Goal: Task Accomplishment & Management: Manage account settings

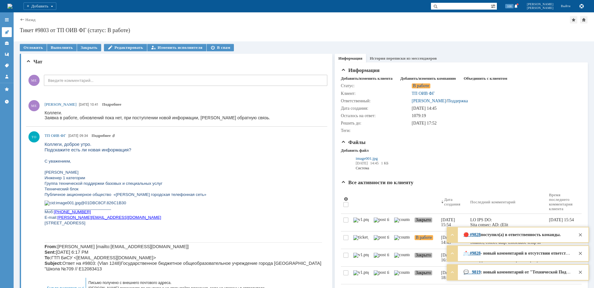
click at [9, 31] on icon at bounding box center [7, 32] width 4 height 4
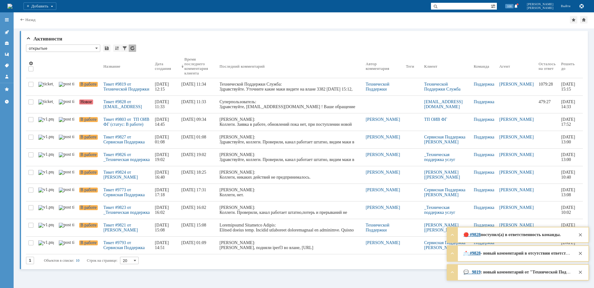
click at [465, 6] on input "text" at bounding box center [460, 5] width 60 height 7
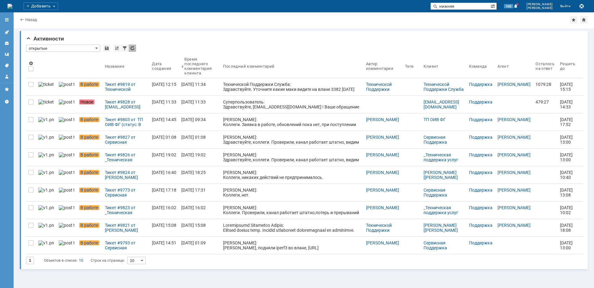
type input "нижняя"
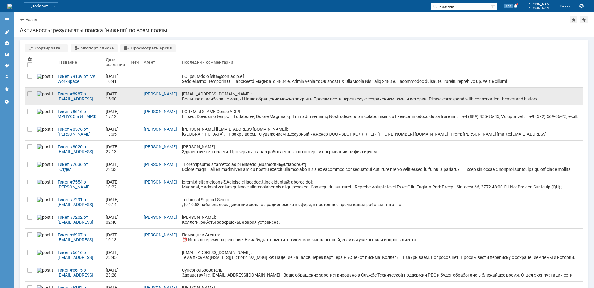
click at [98, 102] on link "Тикет #8987 от [EMAIL_ADDRESS][DOMAIN_NAME] (статус: Закрыто)" at bounding box center [79, 96] width 48 height 17
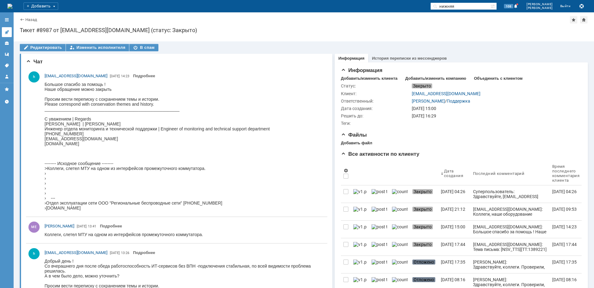
click at [10, 35] on link at bounding box center [7, 32] width 10 height 10
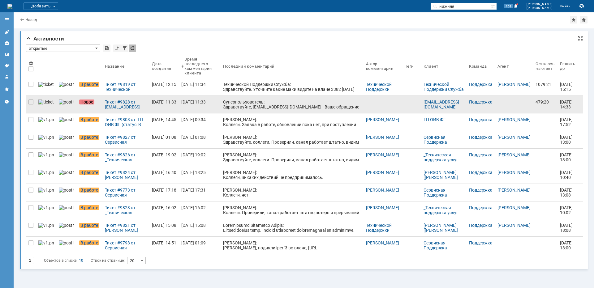
click at [108, 103] on div "Тикет #9828 от [EMAIL_ADDRESS][DOMAIN_NAME] [[DOMAIN_NAME][EMAIL_ADDRESS][DOMAI…" at bounding box center [126, 105] width 42 height 10
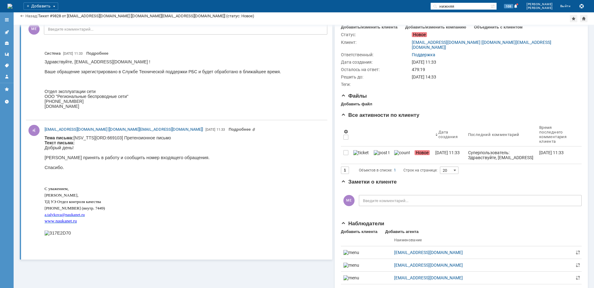
scroll to position [33, 0]
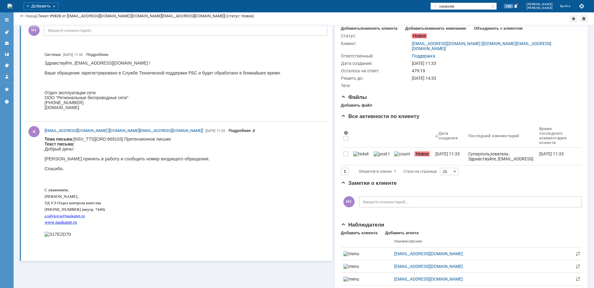
click at [229, 130] on link "Подробнее" at bounding box center [242, 130] width 27 height 5
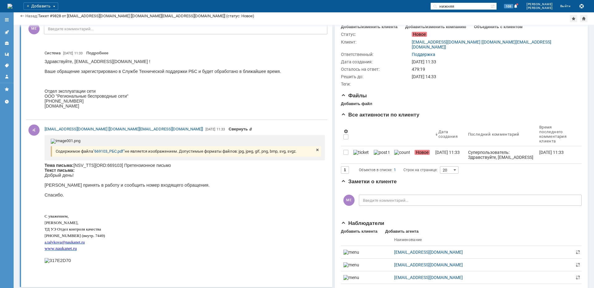
scroll to position [37, 0]
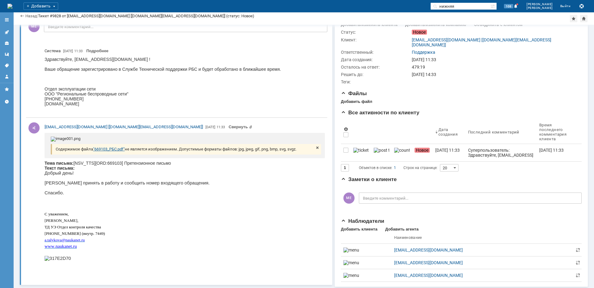
click at [107, 151] on link ""669103_РБС.pdf"" at bounding box center [109, 149] width 32 height 5
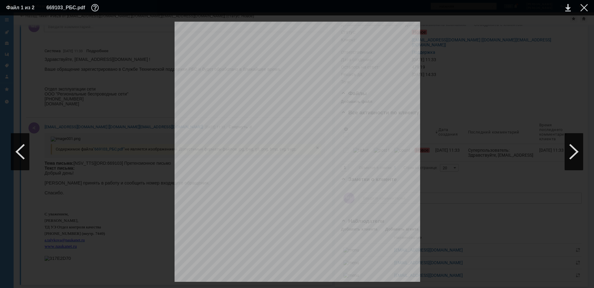
click at [556, 42] on div "Исполнитель: [PERSON_NAME]А. E - mail : a . talykova @ naukanet . ru тел .: +7 …" at bounding box center [296, 195] width 581 height 347
click at [476, 73] on div "Исполнитель: [PERSON_NAME]А. E - mail : a . talykova @ naukanet . ru тел .: +7 …" at bounding box center [296, 195] width 581 height 347
click at [581, 7] on div at bounding box center [583, 7] width 7 height 7
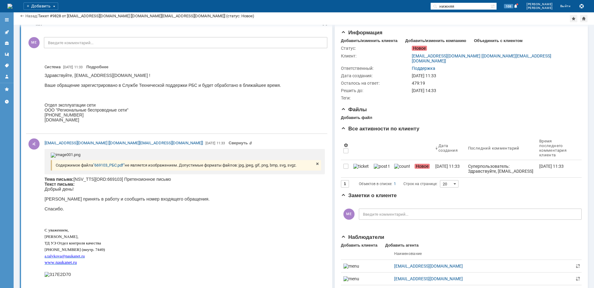
scroll to position [0, 0]
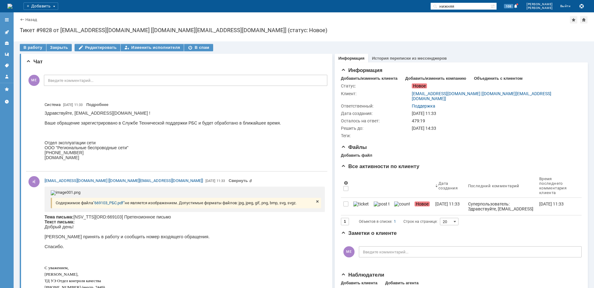
click at [9, 30] on icon at bounding box center [6, 32] width 5 height 5
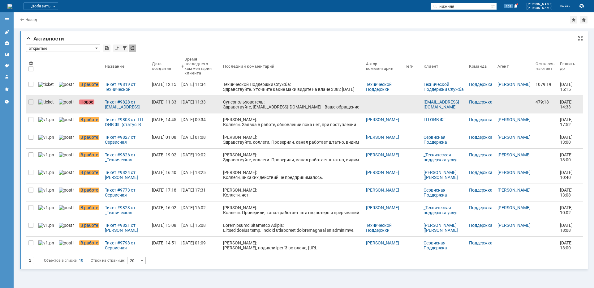
click at [108, 105] on div "Тикет #9828 от [EMAIL_ADDRESS][DOMAIN_NAME] [[DOMAIN_NAME][EMAIL_ADDRESS][DOMAI…" at bounding box center [126, 105] width 42 height 10
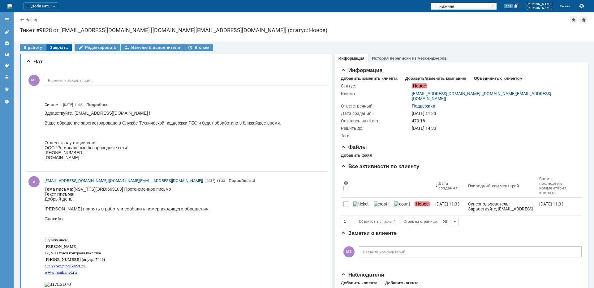
click at [63, 47] on div "Закрыть" at bounding box center [58, 47] width 25 height 7
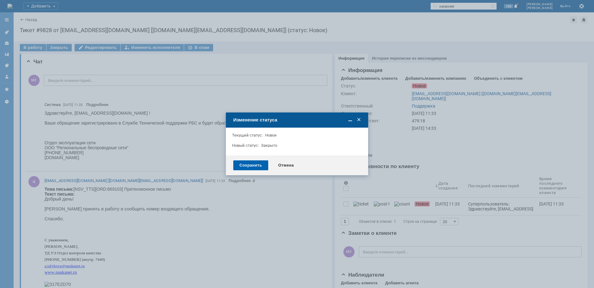
click at [242, 167] on div "Сохранить" at bounding box center [250, 165] width 35 height 10
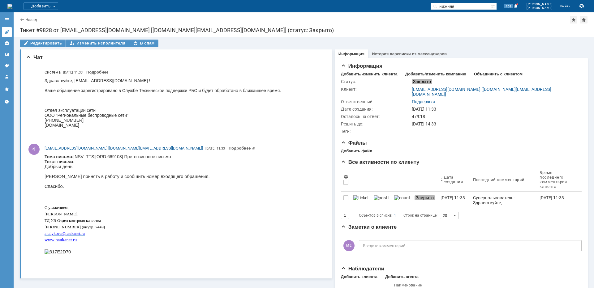
click at [7, 31] on icon at bounding box center [7, 32] width 4 height 4
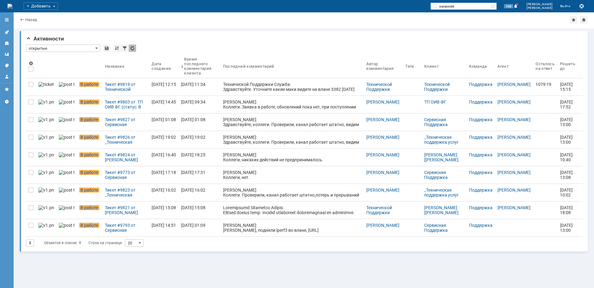
click at [109, 88] on div "Тикет #9819 от Технической Поддержки Служба (статус: В работе)" at bounding box center [126, 87] width 42 height 10
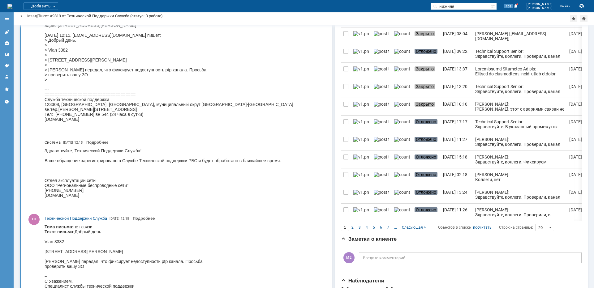
scroll to position [350, 0]
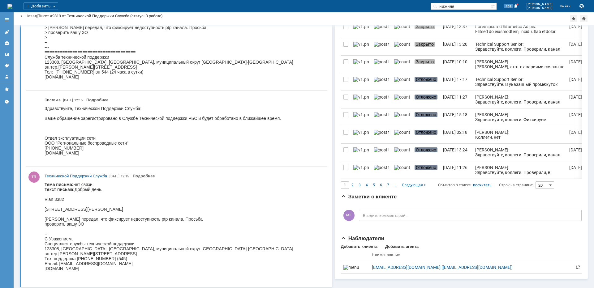
click at [64, 207] on body "Тема письма: нет связи. Текст письма: Добрый день. Vlan 3382 [STREET_ADDRESS][P…" at bounding box center [169, 229] width 249 height 94
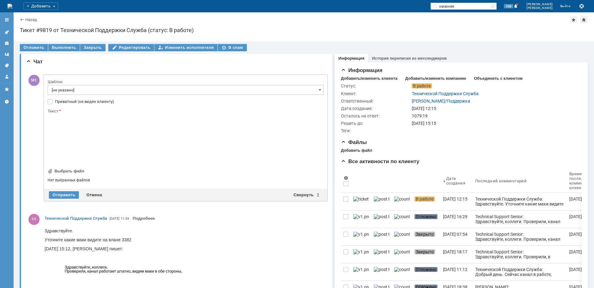
scroll to position [0, 0]
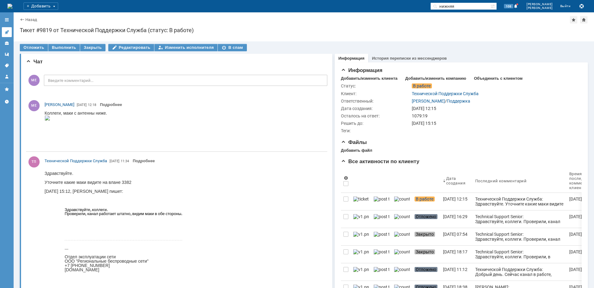
click at [6, 31] on icon at bounding box center [6, 32] width 5 height 5
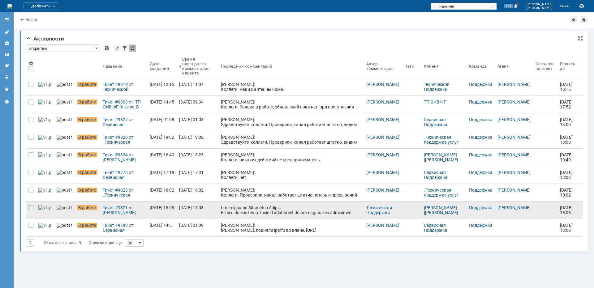
click at [276, 212] on div at bounding box center [291, 244] width 140 height 79
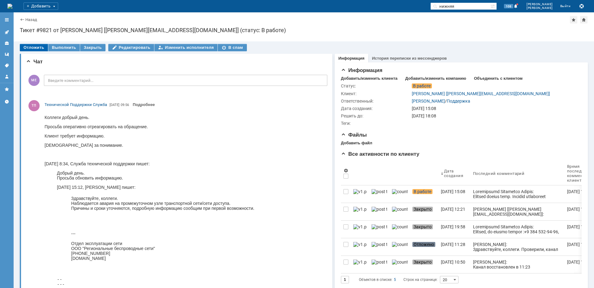
click at [35, 47] on div "Отложить" at bounding box center [34, 47] width 28 height 7
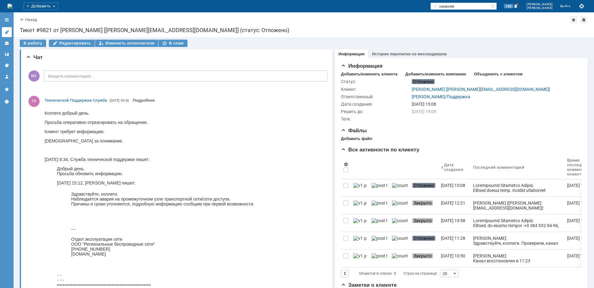
click at [10, 36] on link at bounding box center [7, 32] width 10 height 10
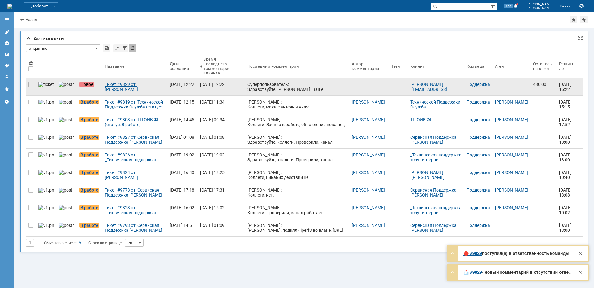
click at [138, 90] on div "Тикет #9829 от Куксин Николай [kuksin.n@realtel.ru] (статус: Новое)" at bounding box center [135, 87] width 60 height 10
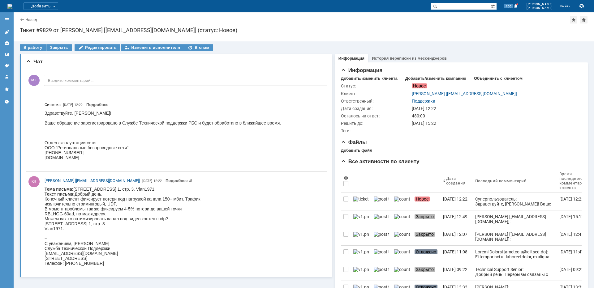
scroll to position [31, 0]
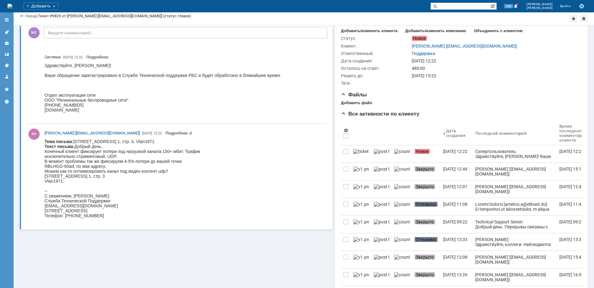
click at [88, 142] on body "Тема письма: 3-й Силикатный пр-д, д. 4, корп. 1, стр. 3. Vlan1971. Текст письма…" at bounding box center [123, 178] width 156 height 79
copy body "Силикатный"
click at [6, 31] on icon at bounding box center [6, 32] width 5 height 5
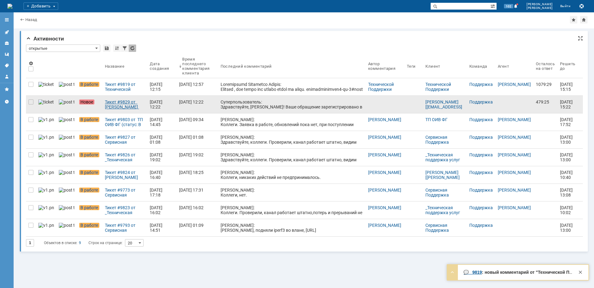
click at [106, 103] on div "Тикет #9829 от Куксин Николай [kuksin.n@realtel.ru] (статус: Новое)" at bounding box center [125, 105] width 40 height 10
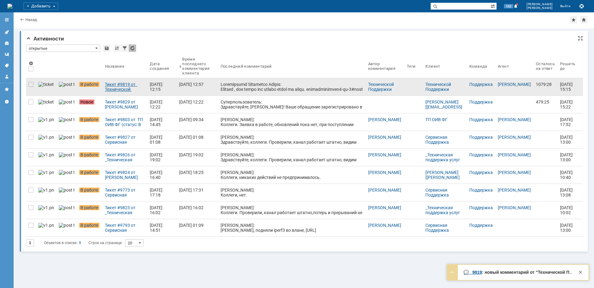
click at [108, 88] on div "Тикет #9819 от Технической Поддержки Служба (статус: В работе)" at bounding box center [125, 87] width 40 height 10
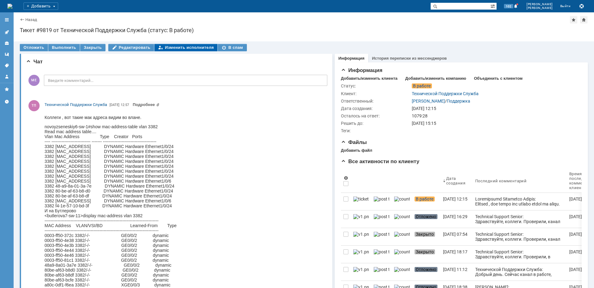
click at [167, 45] on div "Изменить исполнителя" at bounding box center [185, 47] width 63 height 7
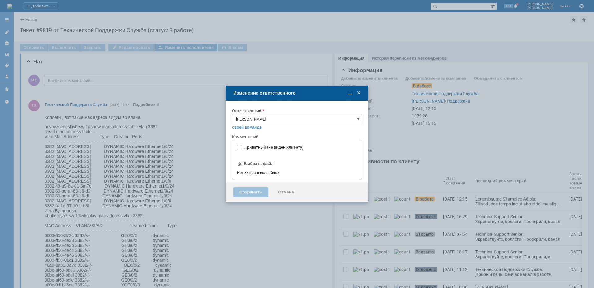
type input "[не указано]"
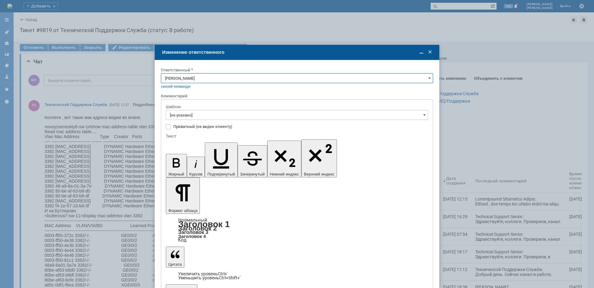
click at [184, 79] on input "[PERSON_NAME]" at bounding box center [297, 78] width 272 height 10
click at [184, 99] on span "Поддержка" at bounding box center [297, 99] width 264 height 5
type input "Поддержка"
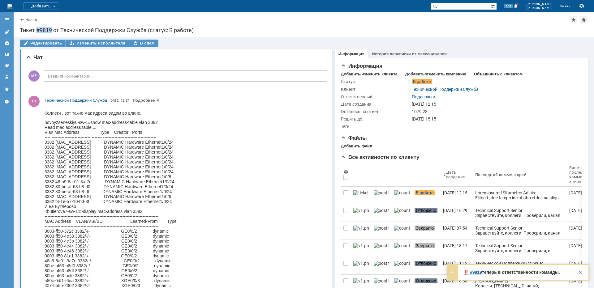
drag, startPoint x: 51, startPoint y: 31, endPoint x: 36, endPoint y: 33, distance: 15.3
click at [36, 33] on div "Тикет #9819 от Технической Поддержки Служба (статус: В работе)" at bounding box center [304, 30] width 568 height 6
copy div "#9819"
click at [7, 32] on icon at bounding box center [7, 32] width 4 height 4
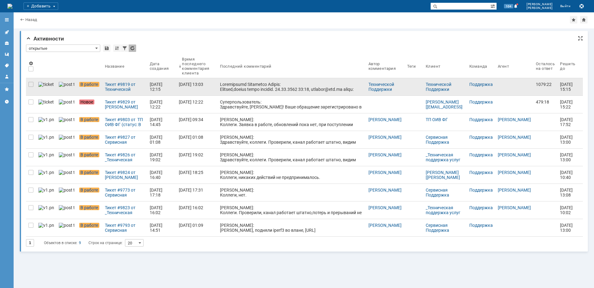
click at [264, 87] on div "--------------------------------------- MAC Address VLAN/VSI/BD Learned-From Ty…" at bounding box center [291, 200] width 143 height 237
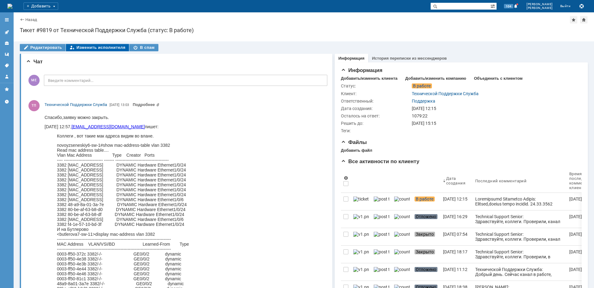
click at [98, 46] on div "Изменить исполнителя" at bounding box center [97, 47] width 63 height 7
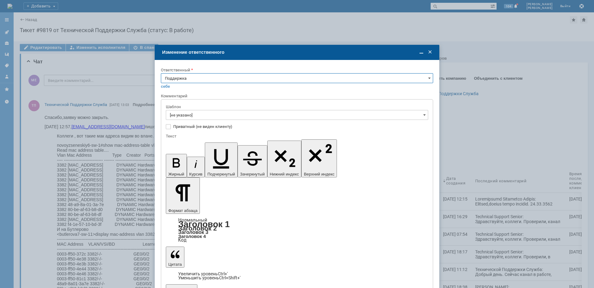
click at [207, 80] on input "Поддержка" at bounding box center [297, 78] width 272 height 10
click at [184, 140] on span "[PERSON_NAME]" at bounding box center [297, 140] width 264 height 5
type input "[PERSON_NAME]"
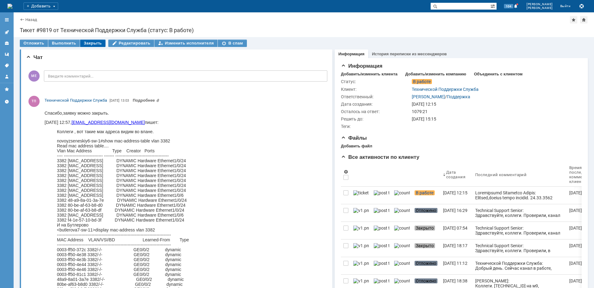
click at [96, 41] on div "Закрыть" at bounding box center [92, 43] width 25 height 7
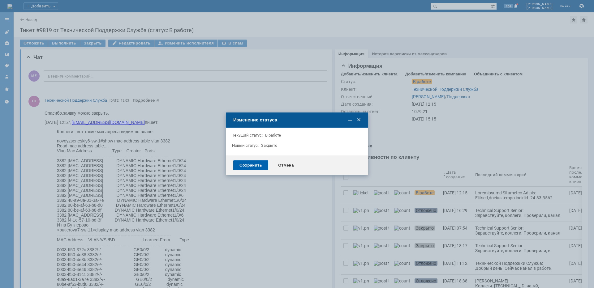
click at [246, 165] on div "Сохранить" at bounding box center [250, 165] width 35 height 10
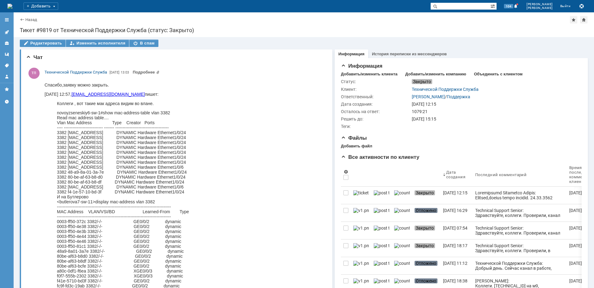
click at [4, 31] on link at bounding box center [7, 32] width 10 height 10
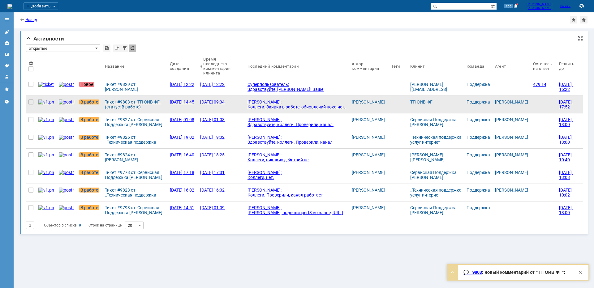
click at [119, 104] on div "Тикет #9803 от ТП ОИВ ФГ (статус: В работе)" at bounding box center [135, 105] width 60 height 10
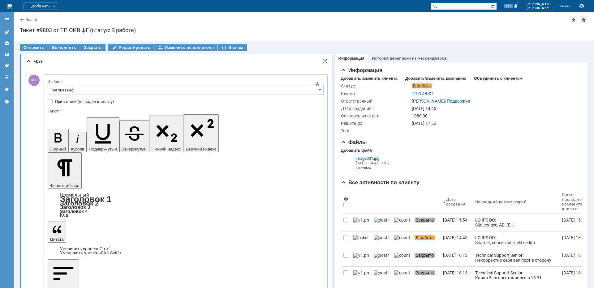
drag, startPoint x: 108, startPoint y: 1788, endPoint x: 32, endPoint y: 1786, distance: 76.4
copy div "89250722914 Федор"
click at [6, 31] on icon at bounding box center [6, 32] width 5 height 5
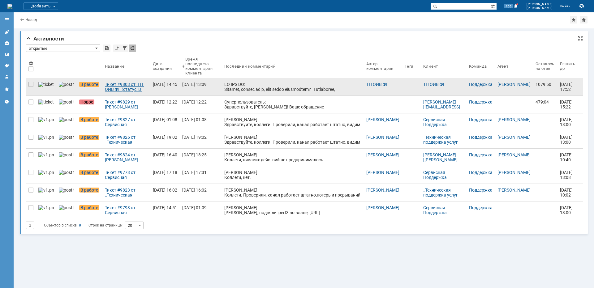
click at [120, 88] on div "Тикет #9803 от ТП ОИВ ФГ (статус: В работе)" at bounding box center [126, 87] width 43 height 10
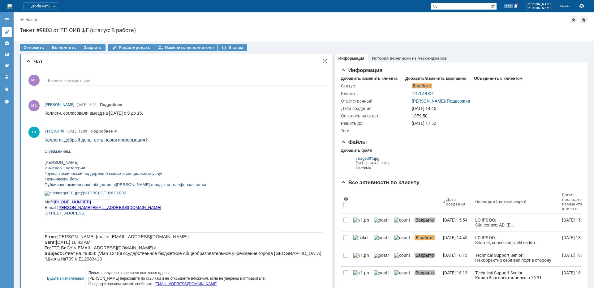
click at [6, 32] on icon at bounding box center [7, 32] width 4 height 4
